Goal: Feedback & Contribution: Submit feedback/report problem

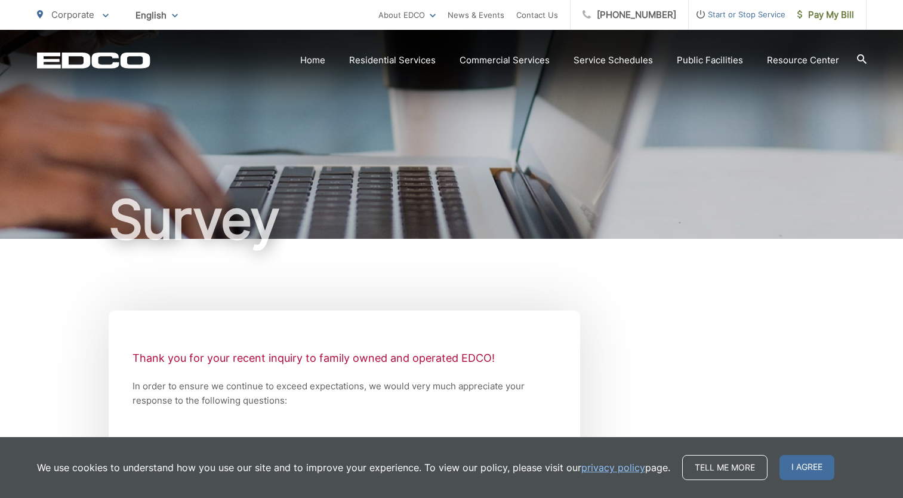
scroll to position [179, 0]
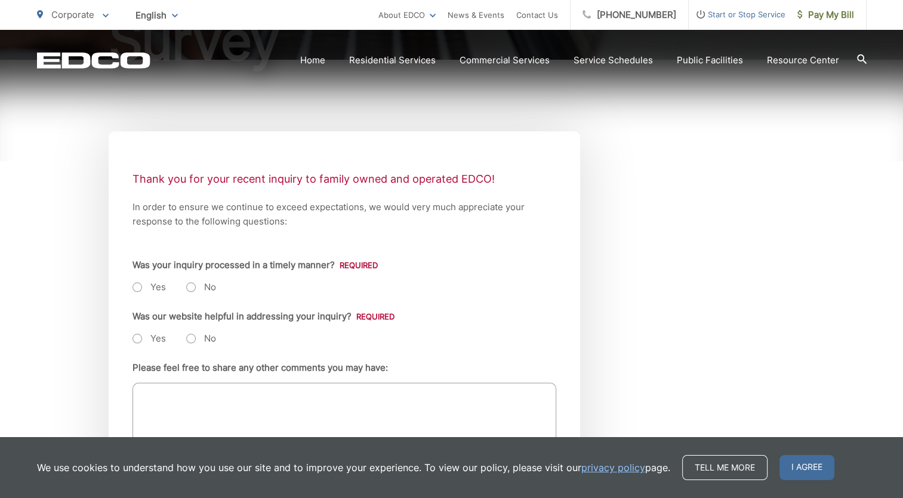
click at [137, 288] on label "Yes" at bounding box center [149, 287] width 33 height 12
radio input "true"
click at [137, 335] on label "Yes" at bounding box center [149, 339] width 33 height 12
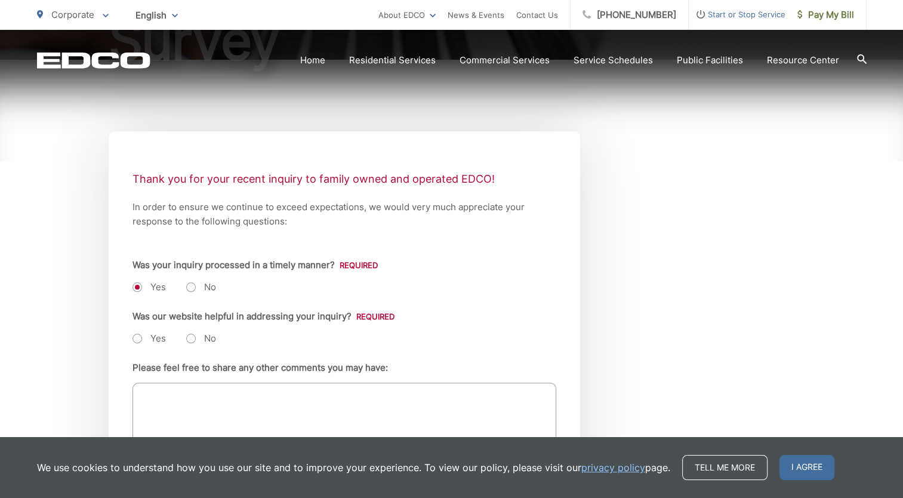
radio input "true"
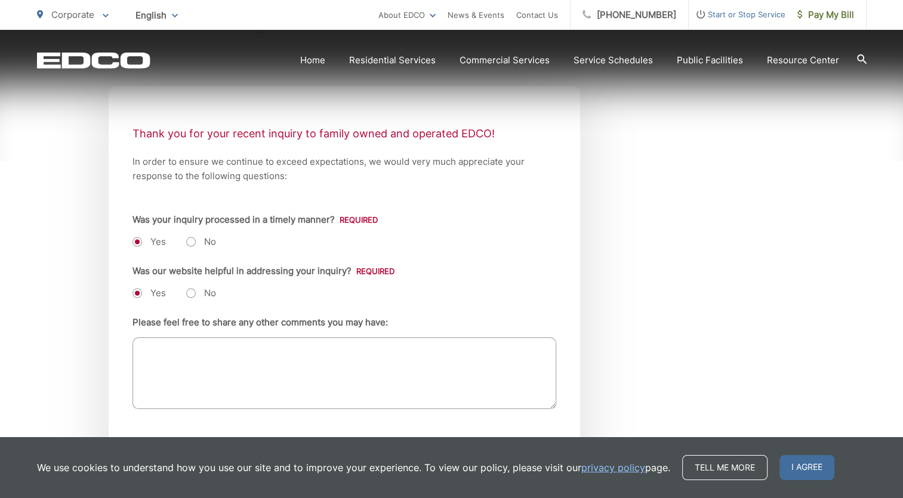
scroll to position [299, 0]
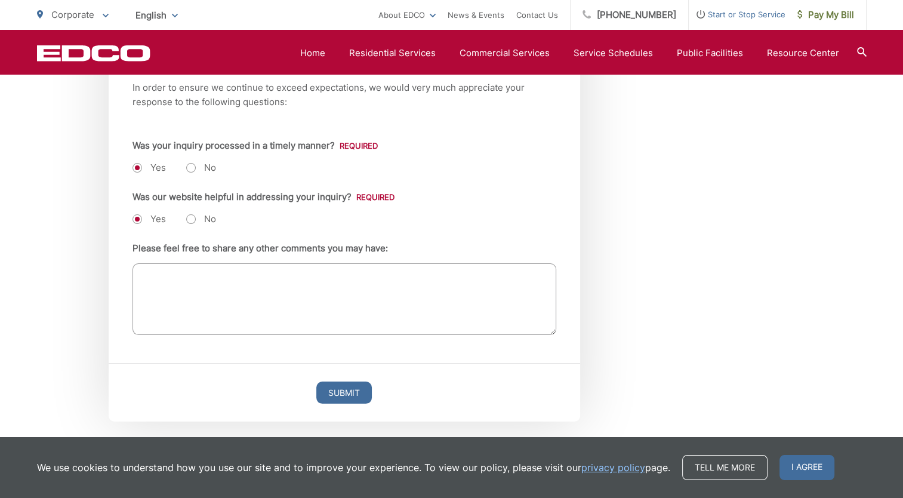
click at [159, 276] on textarea "Please feel free to share any other comments you may have:" at bounding box center [345, 299] width 424 height 72
click at [226, 278] on textarea "Replaced trash bin" at bounding box center [345, 299] width 424 height 72
type textarea "Replaced trash bin the next day! Great Service!!"
click at [339, 394] on input "Submit" at bounding box center [344, 393] width 56 height 22
